Goal: Transaction & Acquisition: Purchase product/service

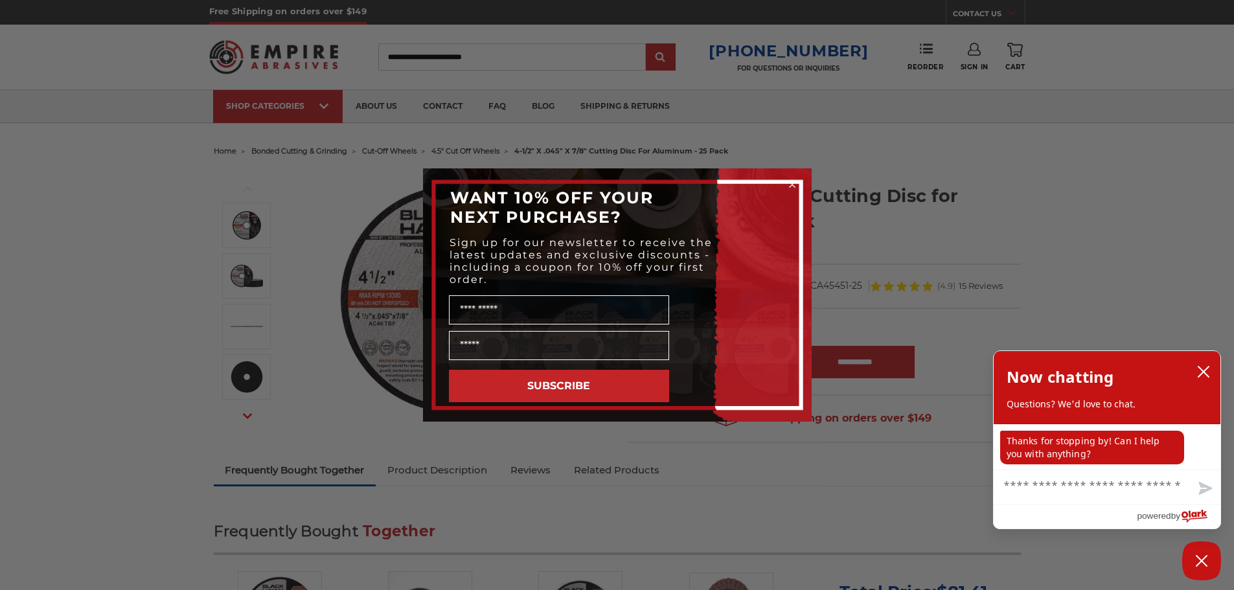
click at [190, 260] on div "Close dialog WANT 10% OFF YOUR NEXT PURCHASE? Sign up for our newsletter to rec…" at bounding box center [617, 295] width 1234 height 590
click at [795, 183] on circle "Close dialog" at bounding box center [792, 185] width 12 height 12
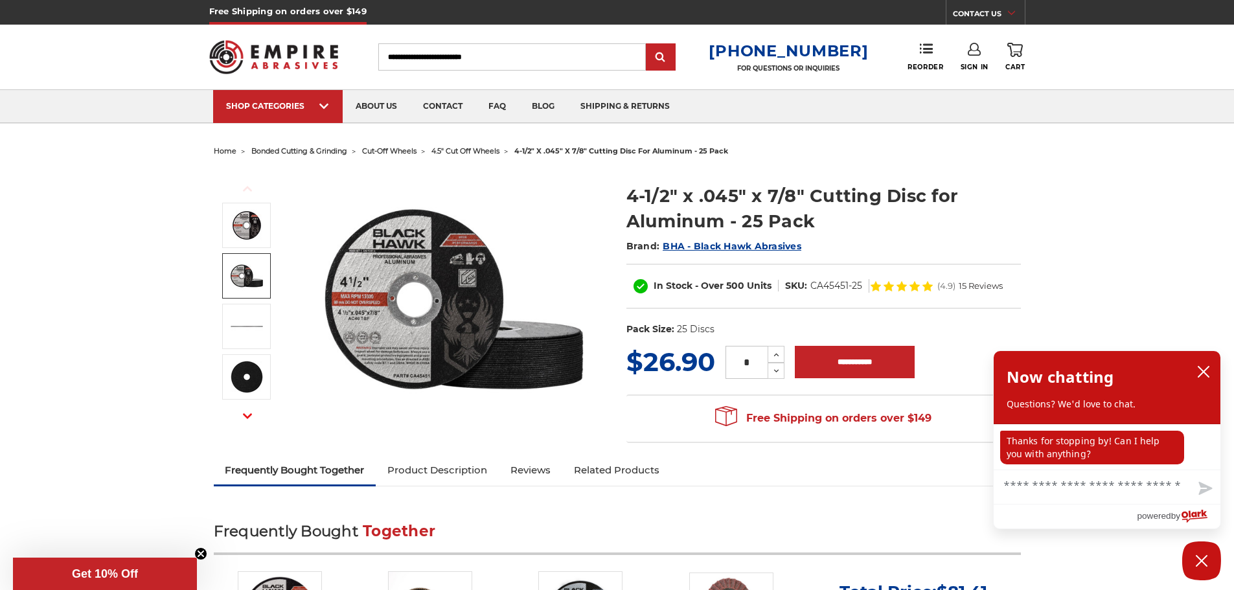
click at [463, 52] on input "Search" at bounding box center [512, 56] width 268 height 27
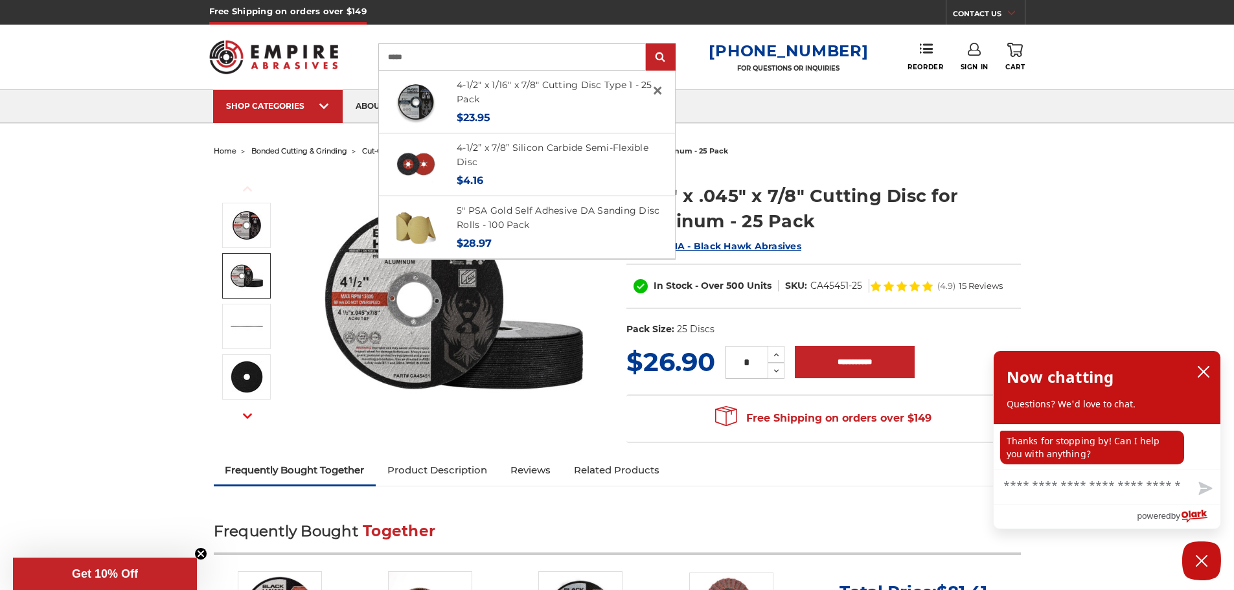
type input "*****"
click at [648, 45] on input "submit" at bounding box center [661, 58] width 26 height 26
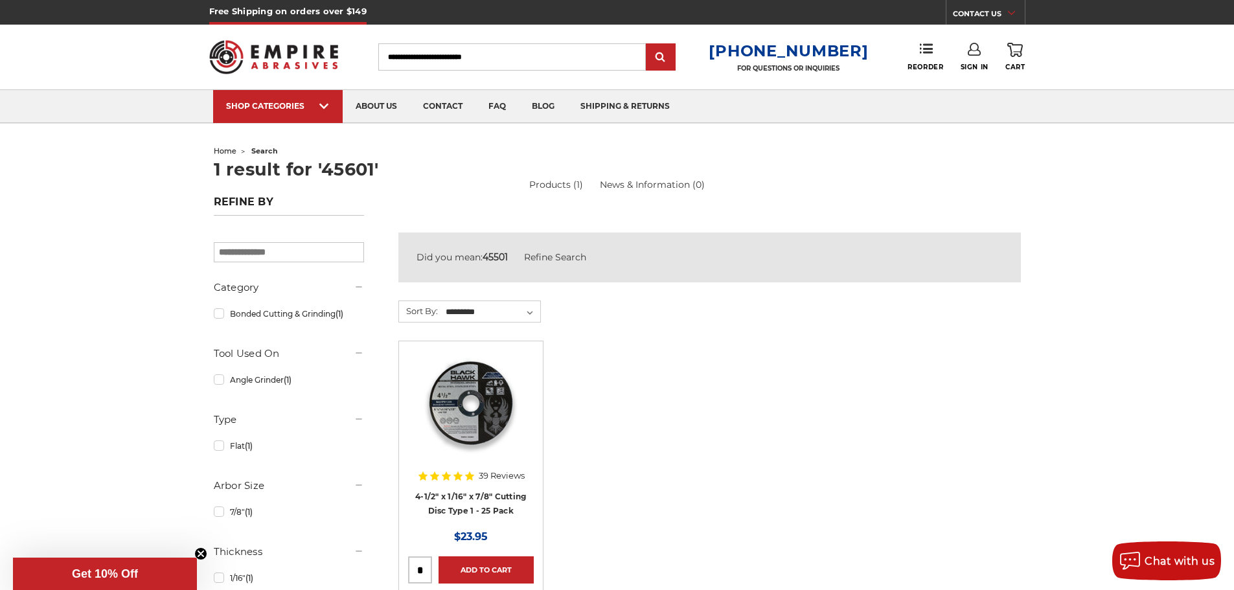
click at [675, 487] on ul "Quick view 39 Reviews 4-1/2" x 1/16" x 7/8" Cutting Disc Type 1 - 25 Pack MSRP:…" at bounding box center [709, 481] width 636 height 280
